Goal: Task Accomplishment & Management: Manage account settings

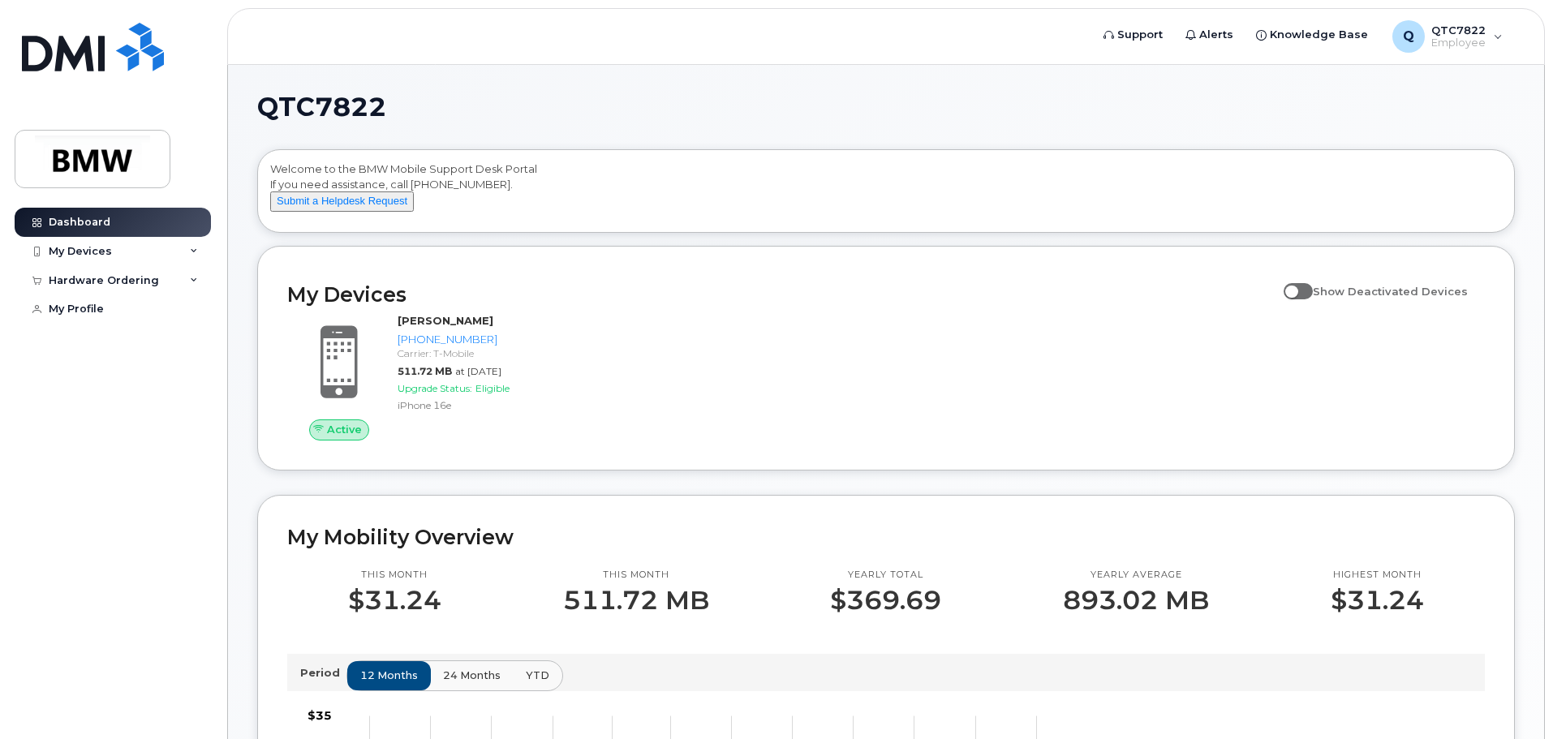
click at [1296, 289] on input "Show Deactivated Devices" at bounding box center [1289, 282] width 13 height 13
checkbox input "true"
click at [84, 256] on div "My Devices" at bounding box center [80, 251] width 63 height 13
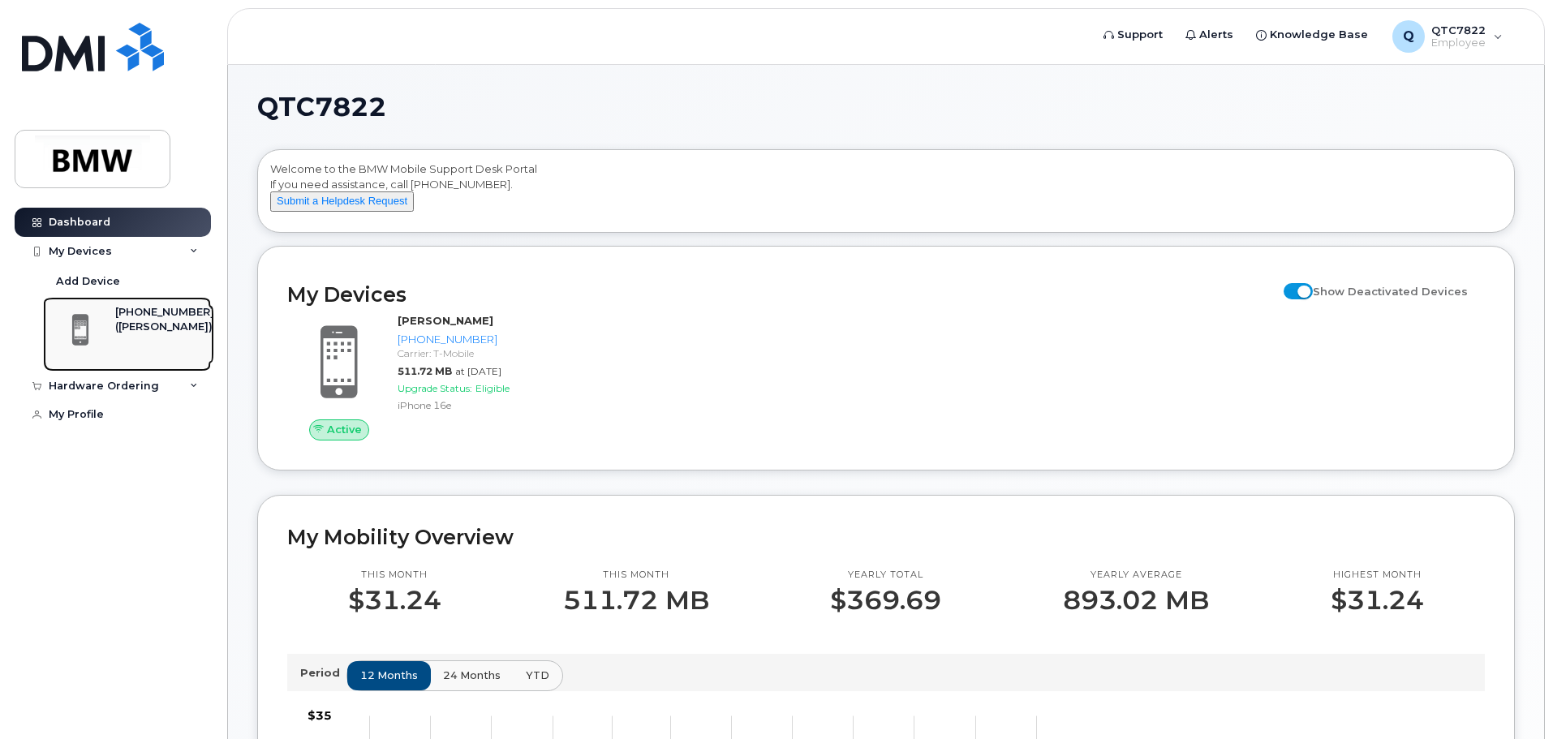
click at [114, 327] on div "864-337-4472 (Aaron Fenton)" at bounding box center [132, 334] width 163 height 58
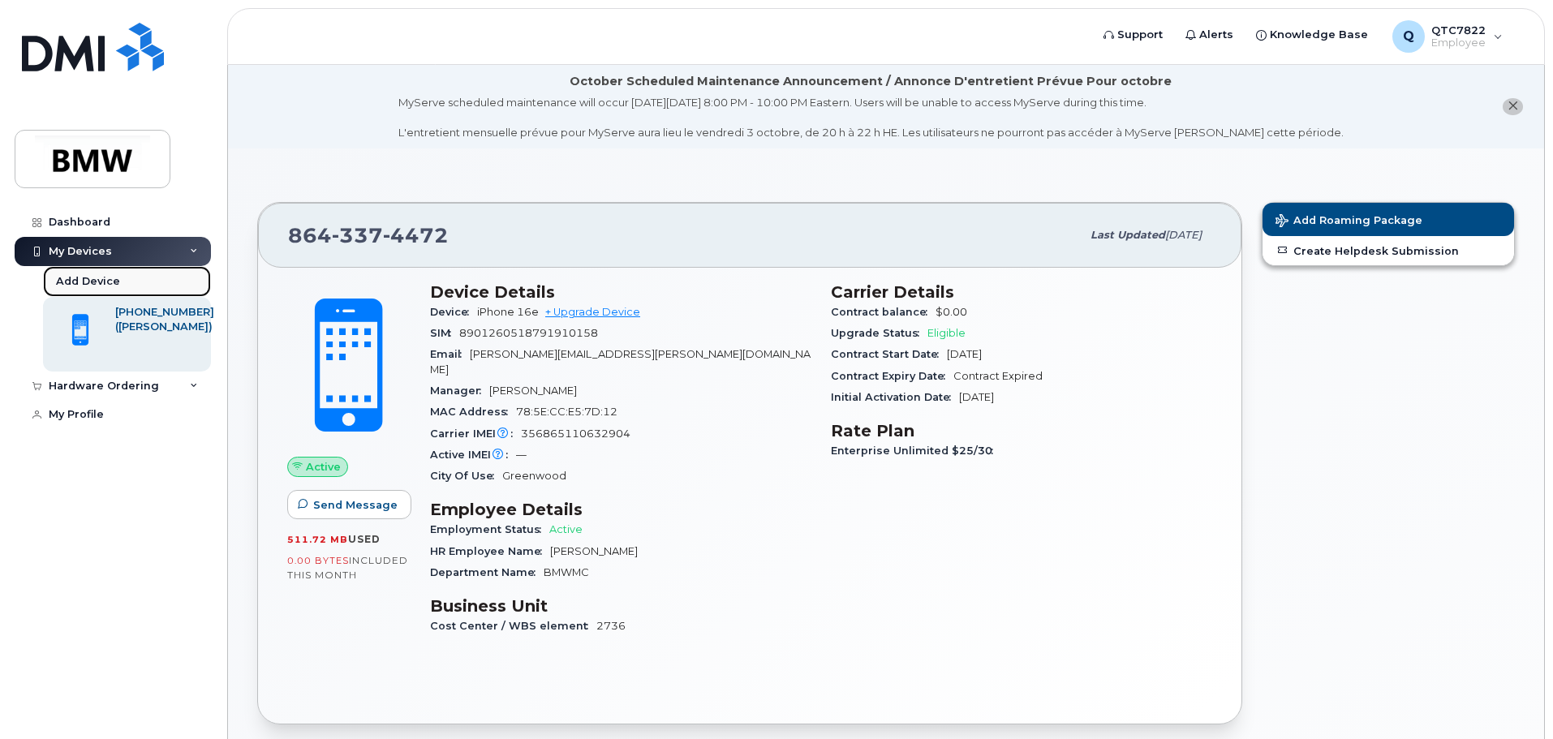
click at [72, 280] on div "Add Device" at bounding box center [88, 281] width 64 height 15
